Goal: Transaction & Acquisition: Purchase product/service

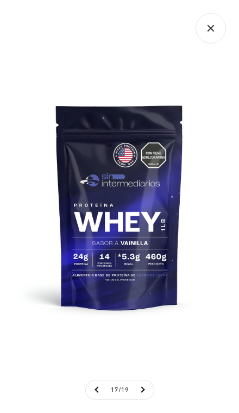
click at [91, 237] on img at bounding box center [119, 206] width 239 height 239
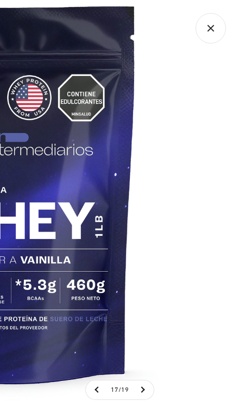
click at [108, 262] on img at bounding box center [18, 192] width 441 height 441
click at [94, 251] on img at bounding box center [18, 192] width 441 height 441
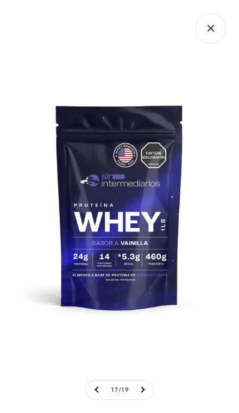
click at [149, 397] on button at bounding box center [142, 389] width 23 height 19
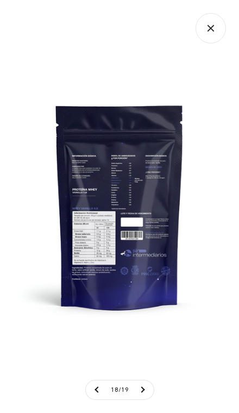
click at [146, 399] on button at bounding box center [142, 389] width 23 height 19
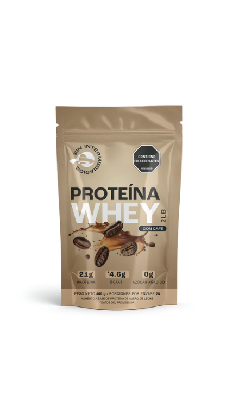
click at [147, 53] on div at bounding box center [119, 206] width 239 height 413
click at [210, 28] on icon "Cerrar galería" at bounding box center [211, 28] width 6 height 6
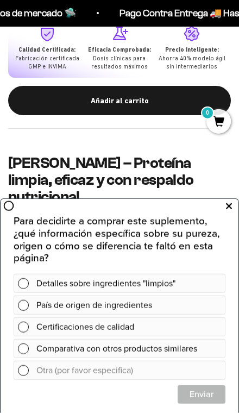
scroll to position [570, 0]
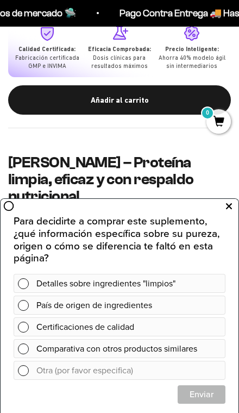
click at [227, 200] on icon at bounding box center [229, 206] width 6 height 14
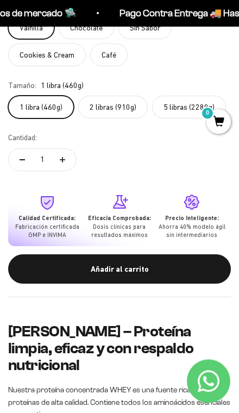
scroll to position [401, 0]
click at [16, 265] on button "Añadir al carrito" at bounding box center [119, 268] width 223 height 29
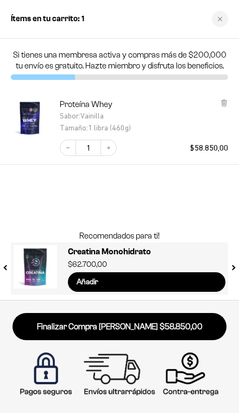
click at [34, 262] on link at bounding box center [35, 266] width 43 height 43
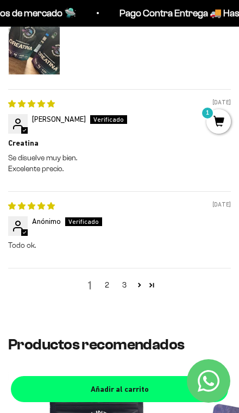
scroll to position [1779, 0]
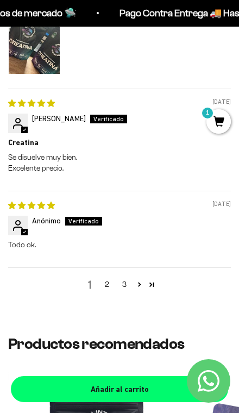
click at [56, 267] on div "1 2 3" at bounding box center [119, 284] width 223 height 34
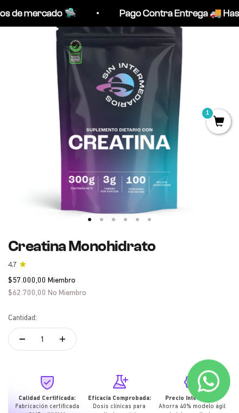
scroll to position [0, 0]
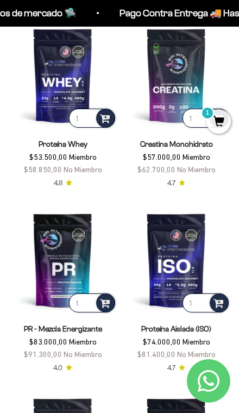
scroll to position [488, 0]
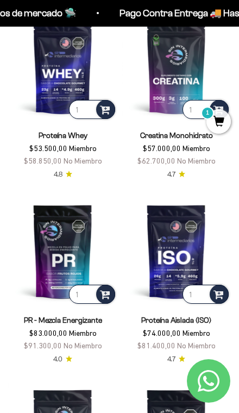
click at [183, 240] on img at bounding box center [176, 251] width 109 height 109
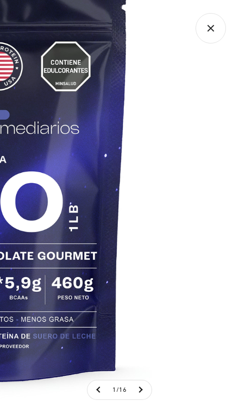
click at [144, 387] on button at bounding box center [140, 389] width 23 height 19
